Goal: Navigation & Orientation: Find specific page/section

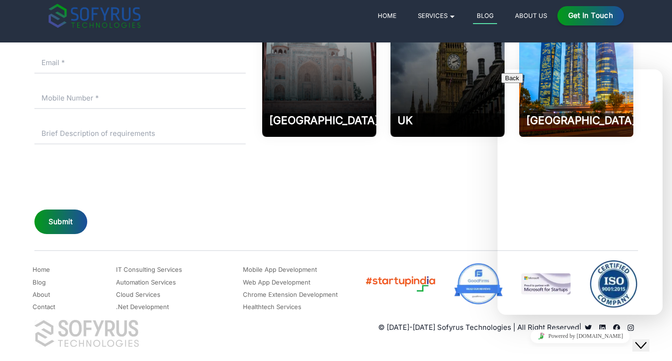
click at [616, 325] on icon "Read more about Sofyrus technologies development company" at bounding box center [616, 327] width 7 height 7
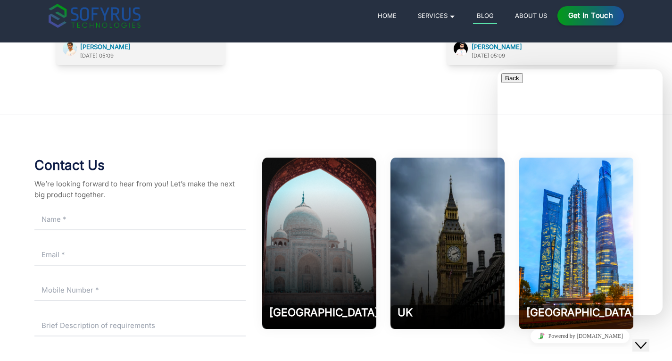
scroll to position [4430, 0]
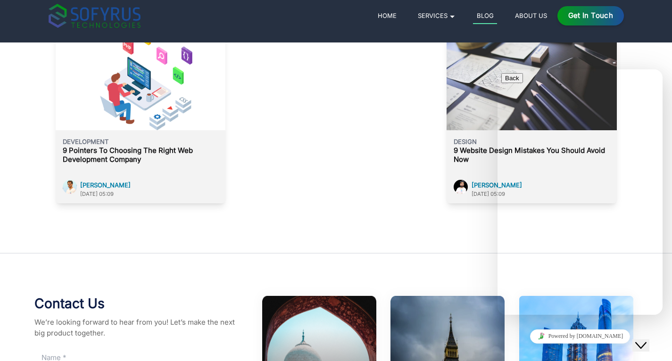
click at [388, 19] on link "Home" at bounding box center [387, 15] width 26 height 11
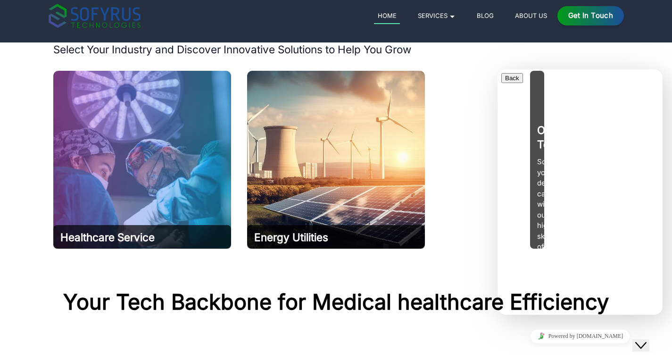
scroll to position [377, 0]
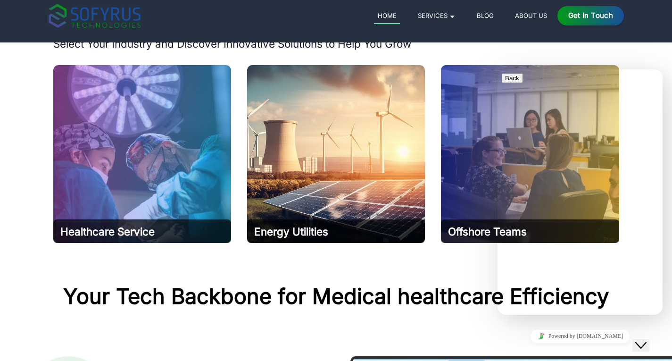
click at [607, 336] on p "Hi there 👋" at bounding box center [580, 340] width 158 height 9
drag, startPoint x: 650, startPoint y: 87, endPoint x: 655, endPoint y: 69, distance: 18.0
click at [655, 63] on section "Software Solutions to help you scale in your Industry Select Your Industry and …" at bounding box center [336, 116] width 672 height 266
click at [647, 342] on icon "Close Chat This icon closes the chat window." at bounding box center [640, 345] width 11 height 11
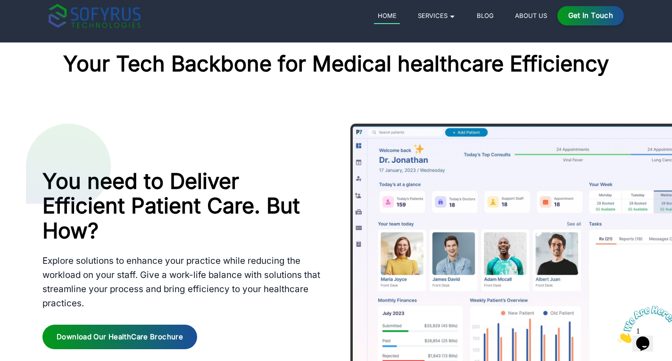
scroll to position [613, 0]
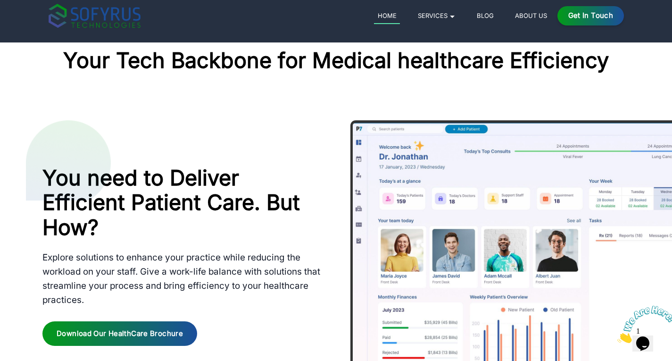
click at [524, 17] on link "About Us" at bounding box center [530, 15] width 39 height 11
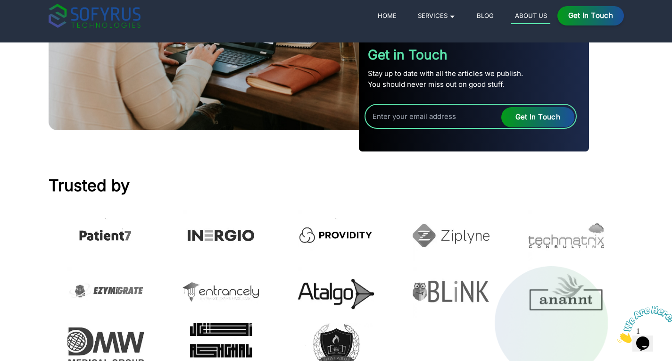
scroll to position [952, 0]
